Goal: Check status: Check status

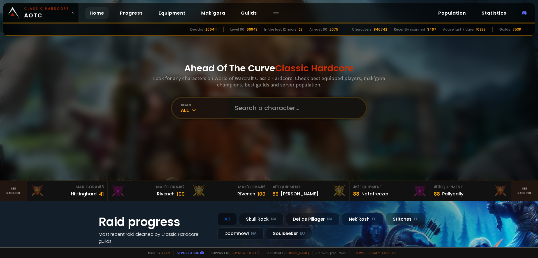
click at [271, 108] on input "text" at bounding box center [296, 108] width 128 height 20
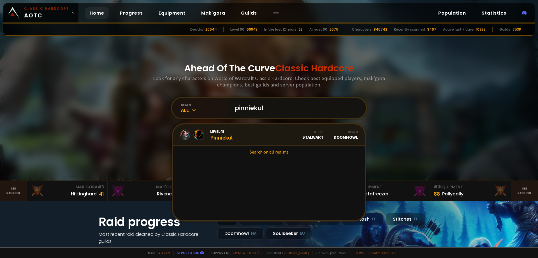
type input "pinniekul"
click at [237, 137] on link "Level 45 Pinniekul Guild Stalwart Realm Doomhowl" at bounding box center [269, 134] width 192 height 21
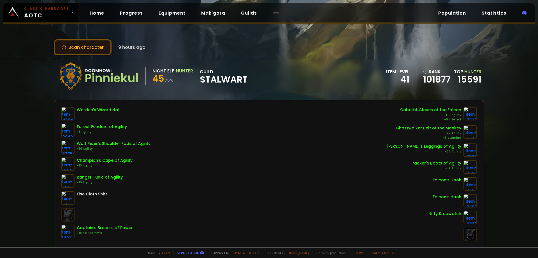
click at [78, 46] on button "Scan character" at bounding box center [83, 47] width 58 height 16
click at [64, 44] on button "Scan character" at bounding box center [83, 47] width 58 height 16
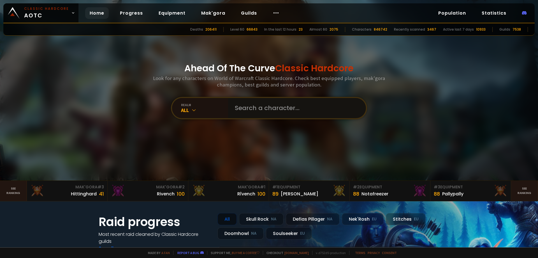
click at [280, 102] on input "text" at bounding box center [296, 108] width 128 height 20
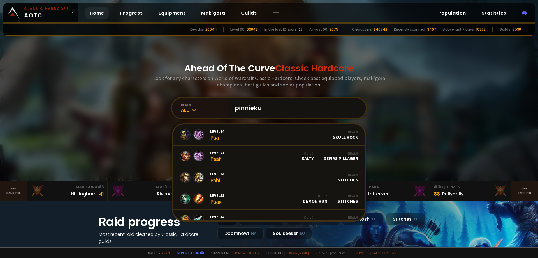
type input "pinniekul"
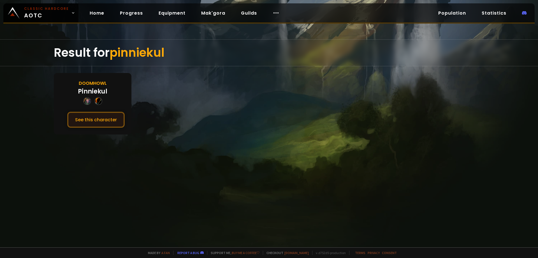
click at [92, 123] on button "See this character" at bounding box center [95, 120] width 57 height 16
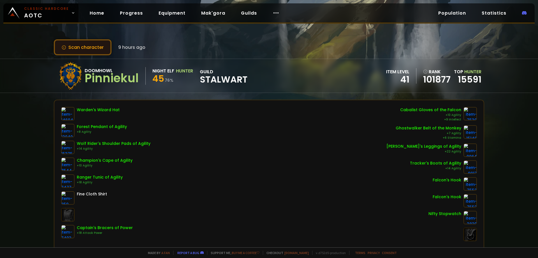
click at [87, 47] on button "Scan character" at bounding box center [83, 47] width 58 height 16
